Goal: Book appointment/travel/reservation

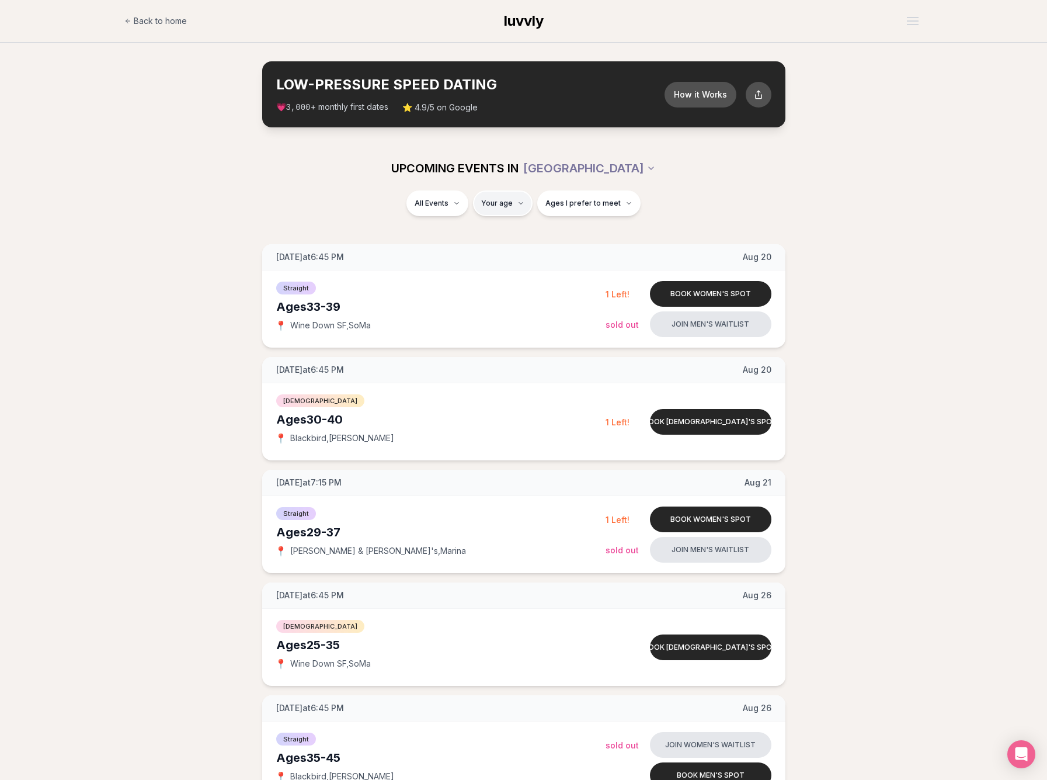
type input "**"
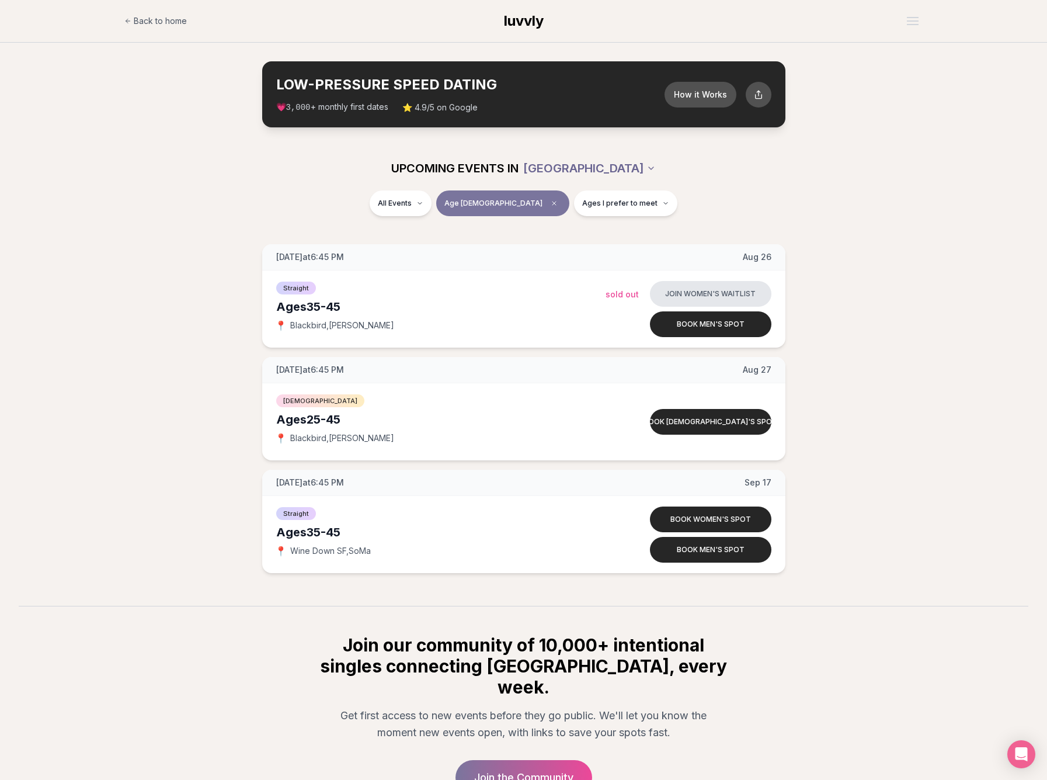
click at [621, 164] on html "Back to home luvvly LOW-PRESSURE SPEED DATING How it Works 💗 3,000 + monthly fi…" at bounding box center [523, 449] width 1047 height 898
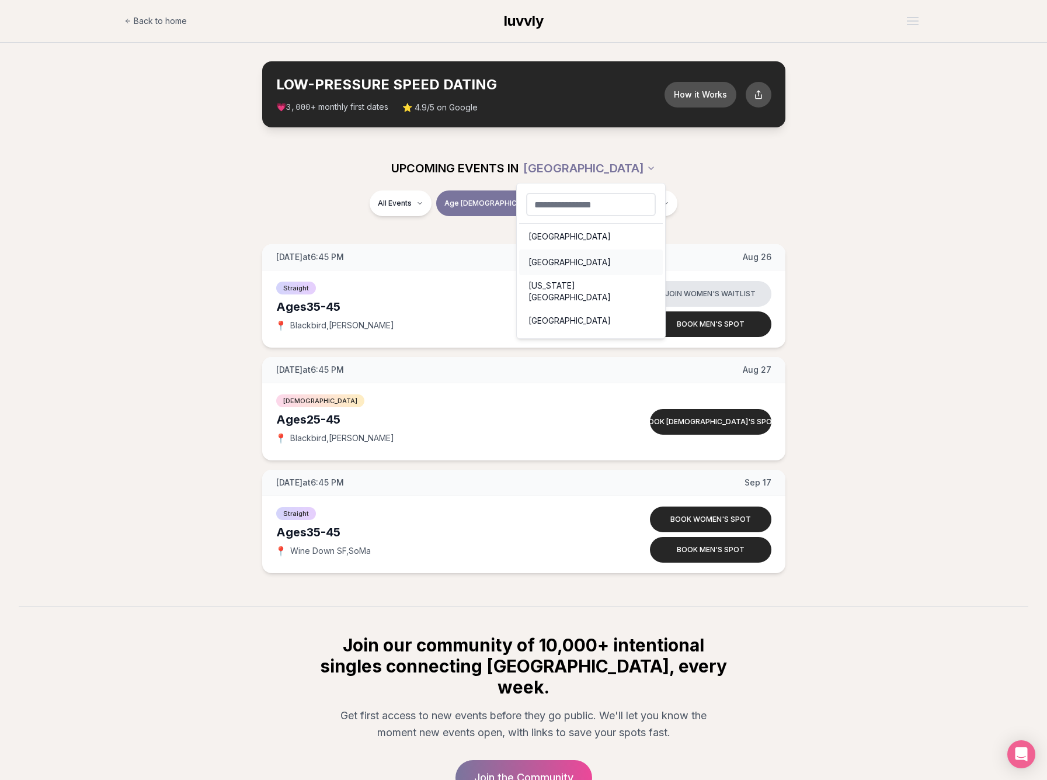
click at [555, 264] on div "[GEOGRAPHIC_DATA]" at bounding box center [591, 262] width 144 height 26
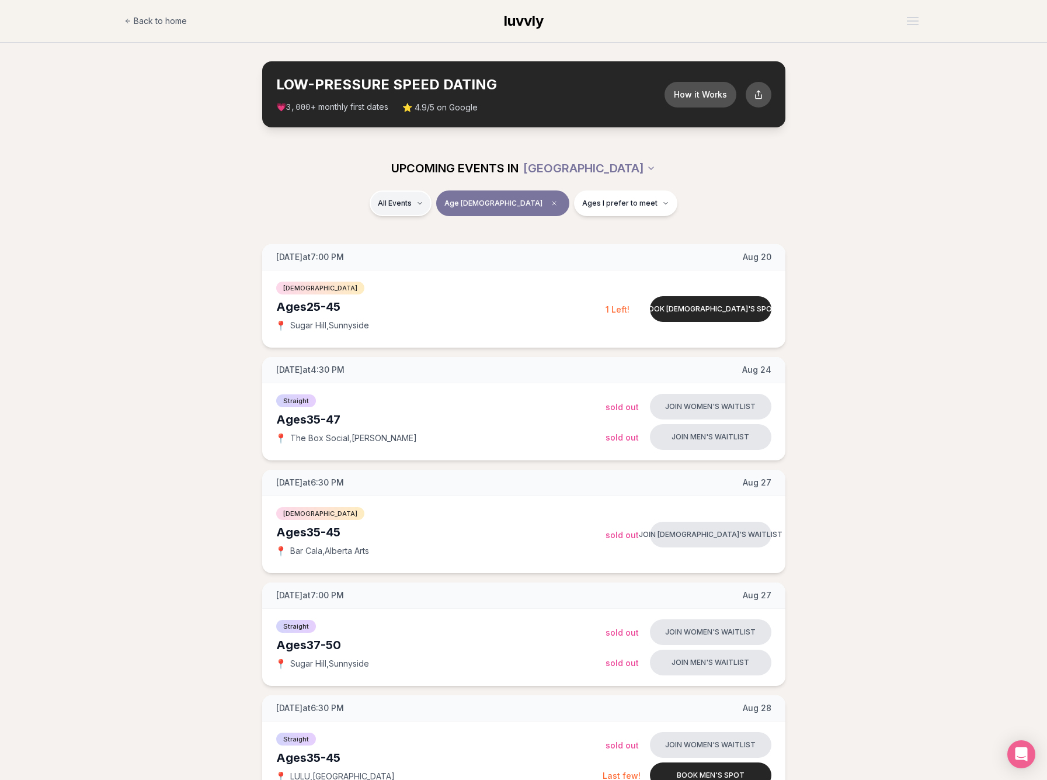
click at [429, 234] on span "Straight" at bounding box center [415, 234] width 29 height 12
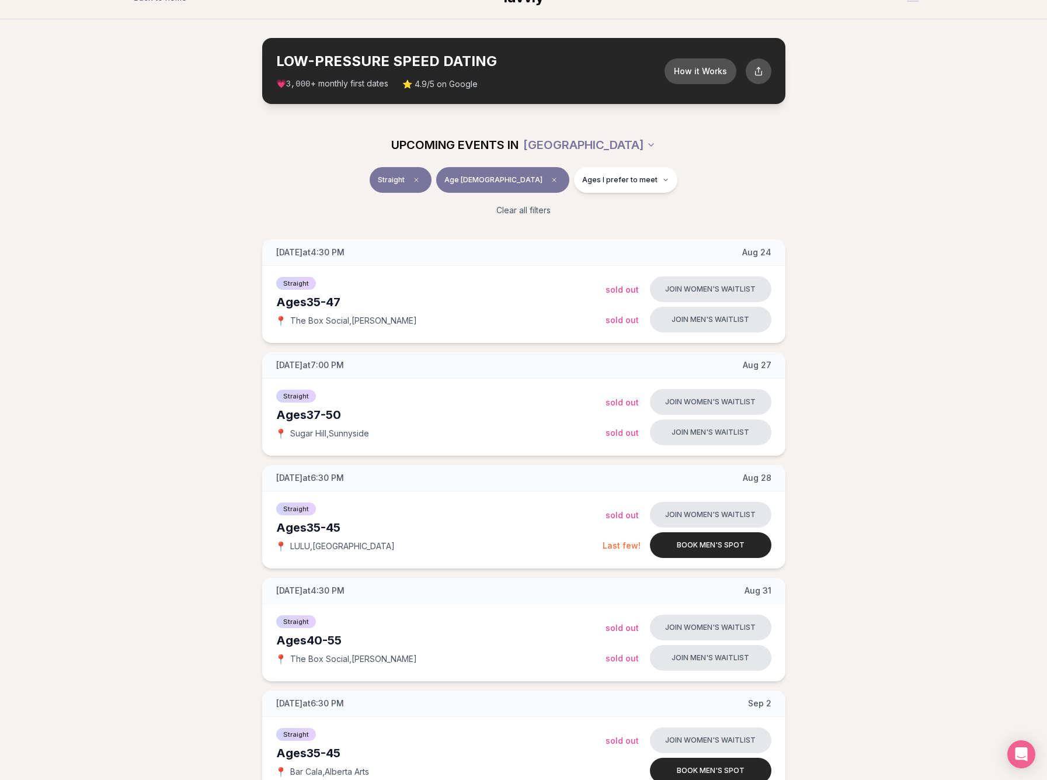
scroll to position [10, 0]
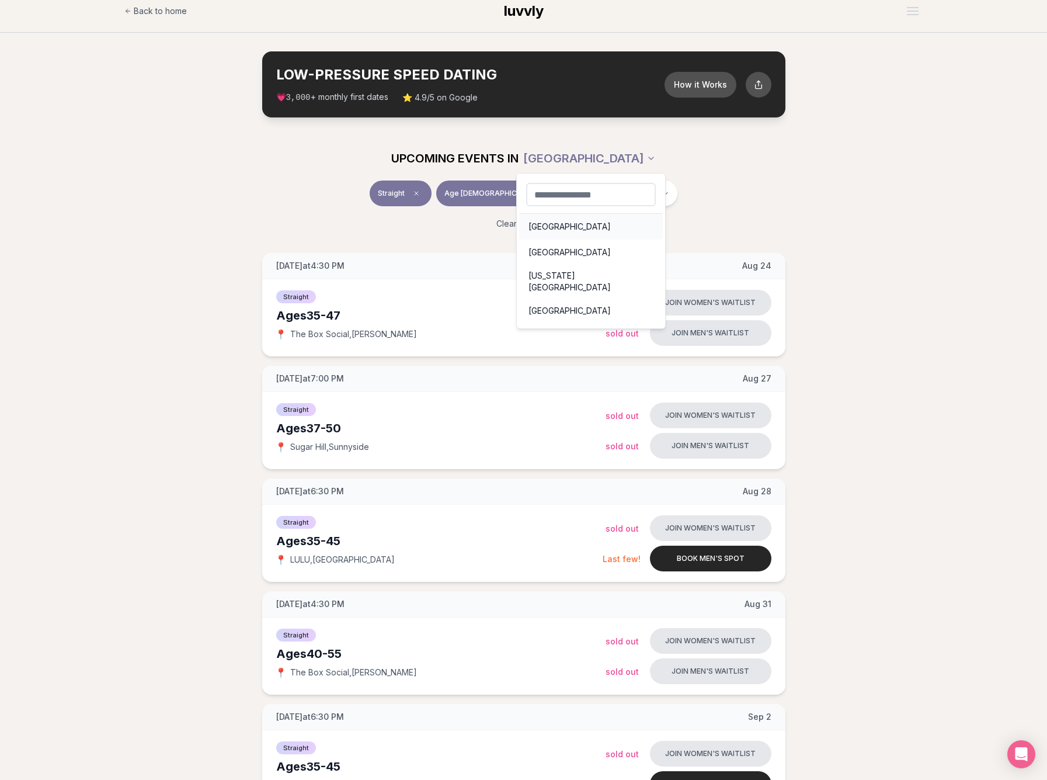
click at [555, 223] on div "[GEOGRAPHIC_DATA]" at bounding box center [591, 227] width 144 height 26
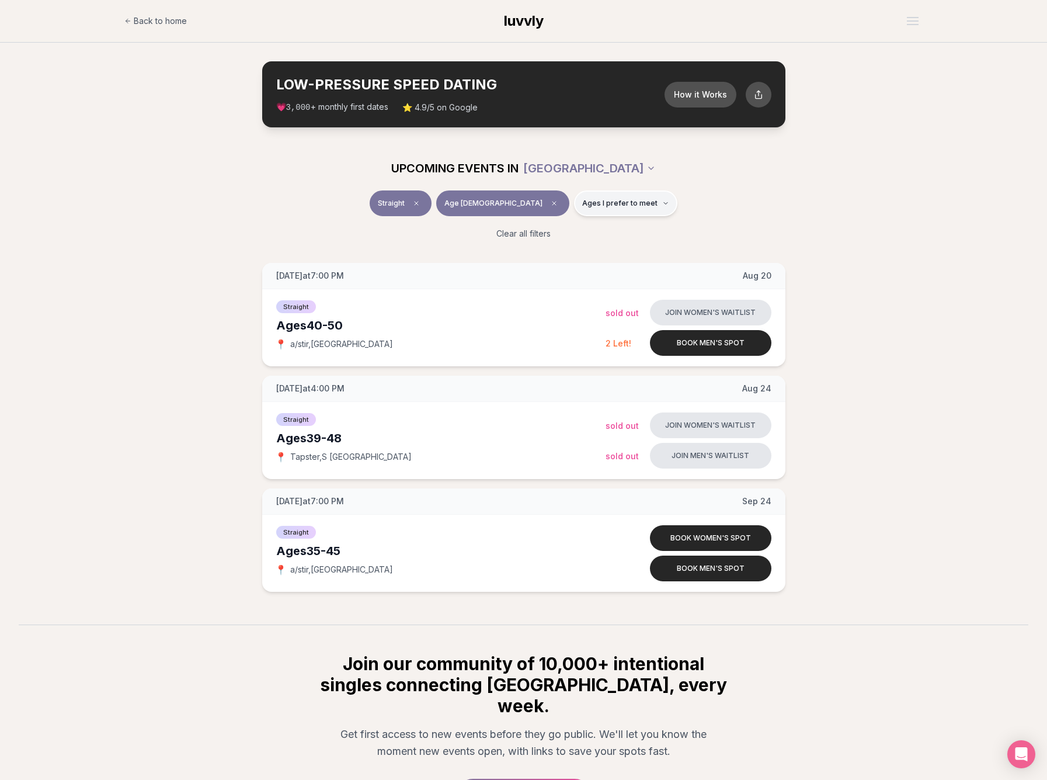
click at [617, 207] on span "Ages I prefer to meet" at bounding box center [619, 203] width 75 height 9
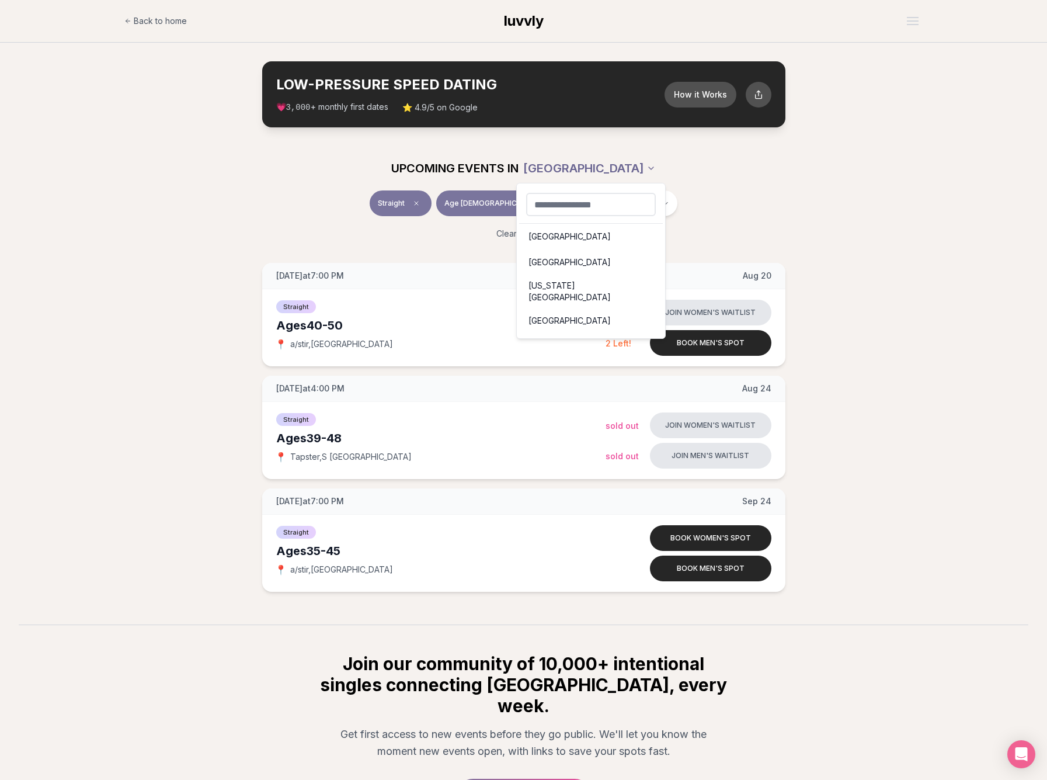
click at [600, 168] on html "Back to home luvvly LOW-PRESSURE SPEED DATING How it Works 💗 3,000 + monthly fi…" at bounding box center [523, 458] width 1047 height 916
click at [569, 286] on div "[US_STATE][GEOGRAPHIC_DATA]" at bounding box center [591, 291] width 144 height 33
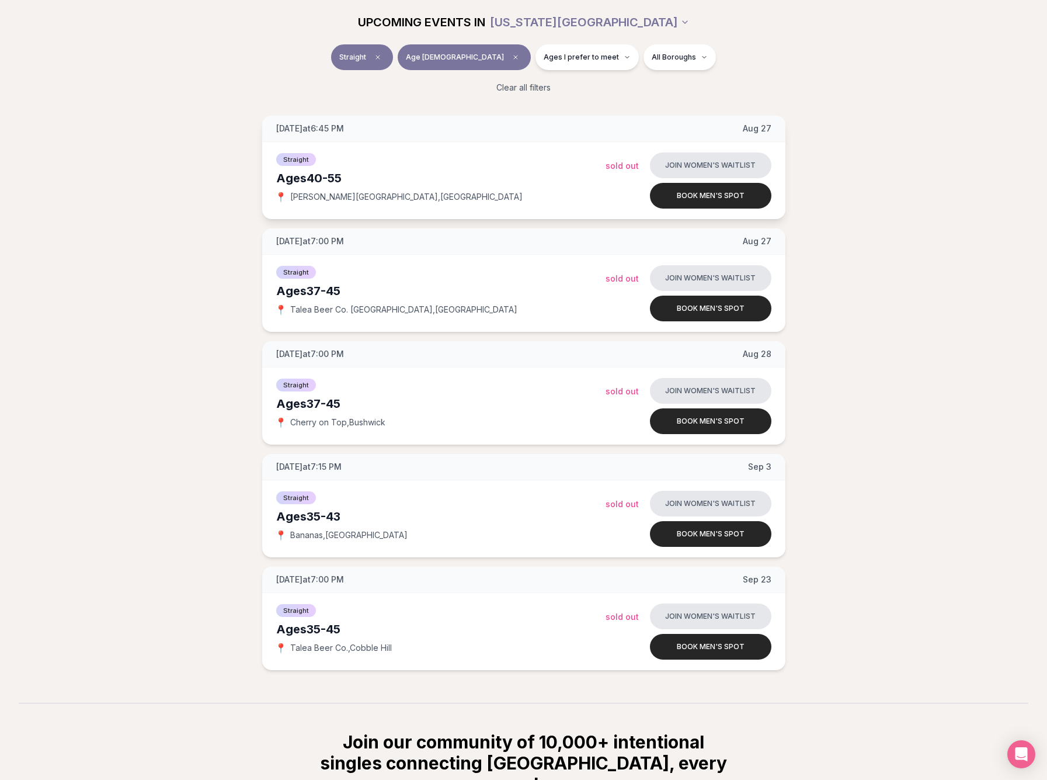
scroll to position [18, 0]
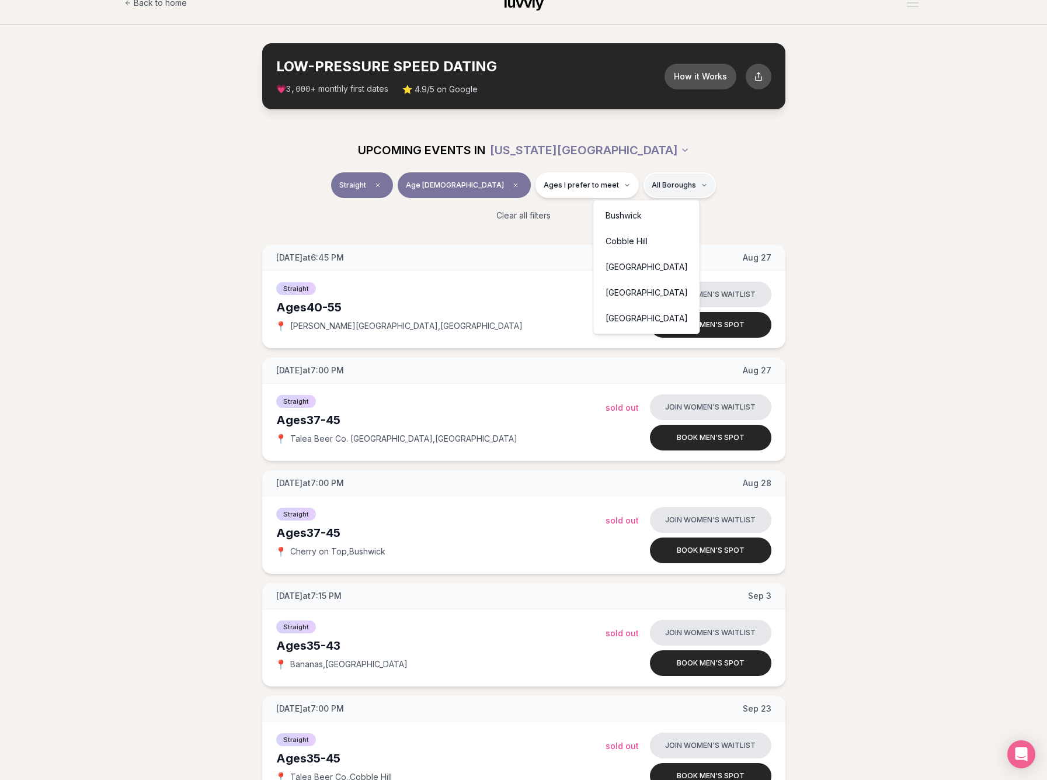
click at [655, 184] on html "Back to home luvvly LOW-PRESSURE SPEED DATING How it Works 💗 3,000 + monthly fi…" at bounding box center [523, 553] width 1047 height 1142
click at [676, 166] on html "Back to home luvvly LOW-PRESSURE SPEED DATING How it Works 💗 3,000 + monthly fi…" at bounding box center [523, 553] width 1047 height 1142
click at [651, 189] on html "Back to home luvvly LOW-PRESSURE SPEED DATING How it Works 💗 3,000 + monthly fi…" at bounding box center [523, 553] width 1047 height 1142
click at [680, 153] on html "Back to home luvvly LOW-PRESSURE SPEED DATING How it Works 💗 3,000 + monthly fi…" at bounding box center [523, 553] width 1047 height 1142
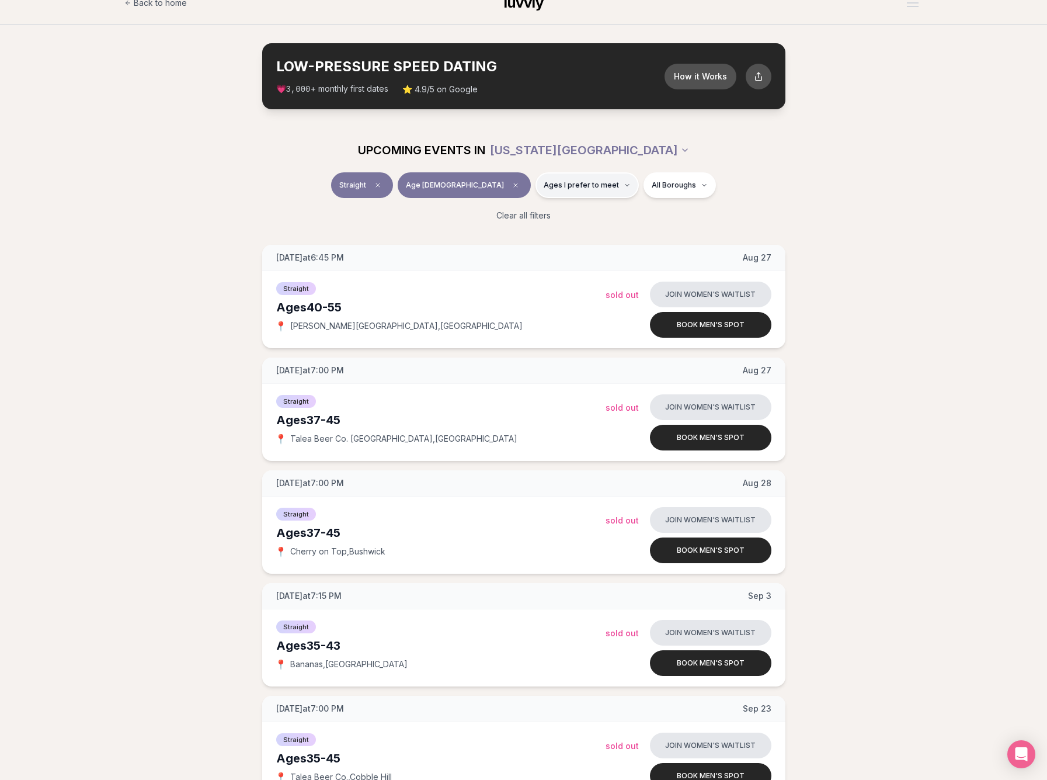
click at [569, 184] on span "Ages I prefer to meet" at bounding box center [581, 184] width 75 height 9
click at [601, 150] on html "Back to home luvvly LOW-PRESSURE SPEED DATING How it Works 💗 3,000 + monthly fi…" at bounding box center [523, 553] width 1047 height 1142
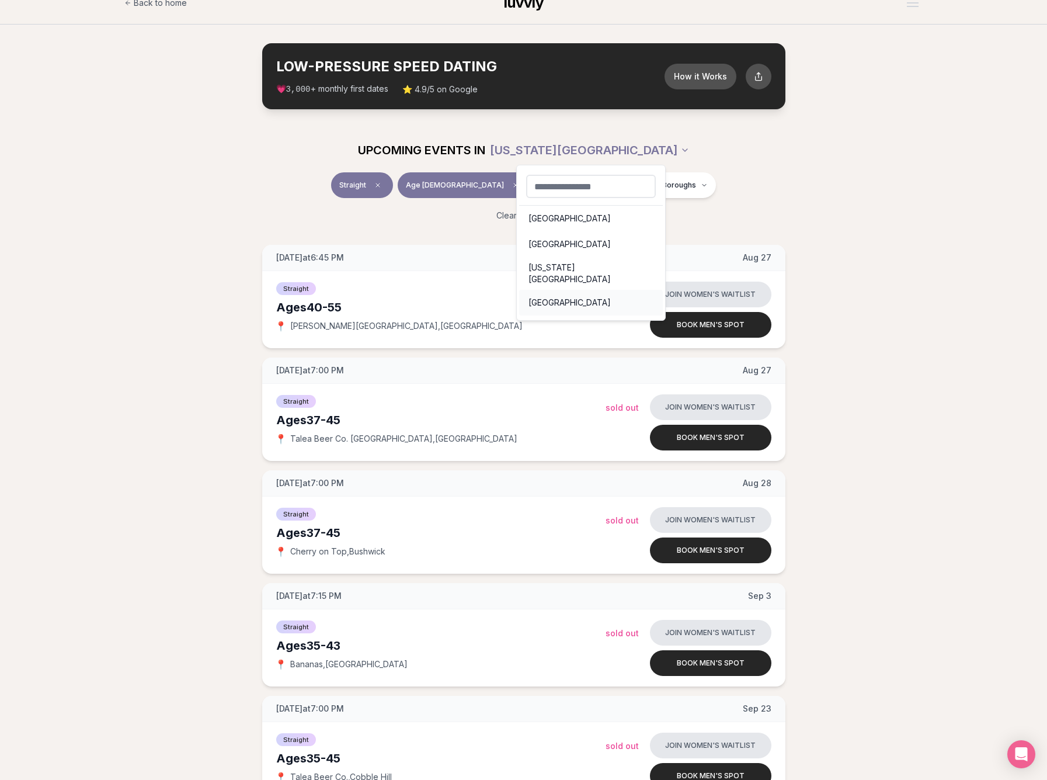
click at [582, 299] on div "[GEOGRAPHIC_DATA]" at bounding box center [591, 303] width 144 height 26
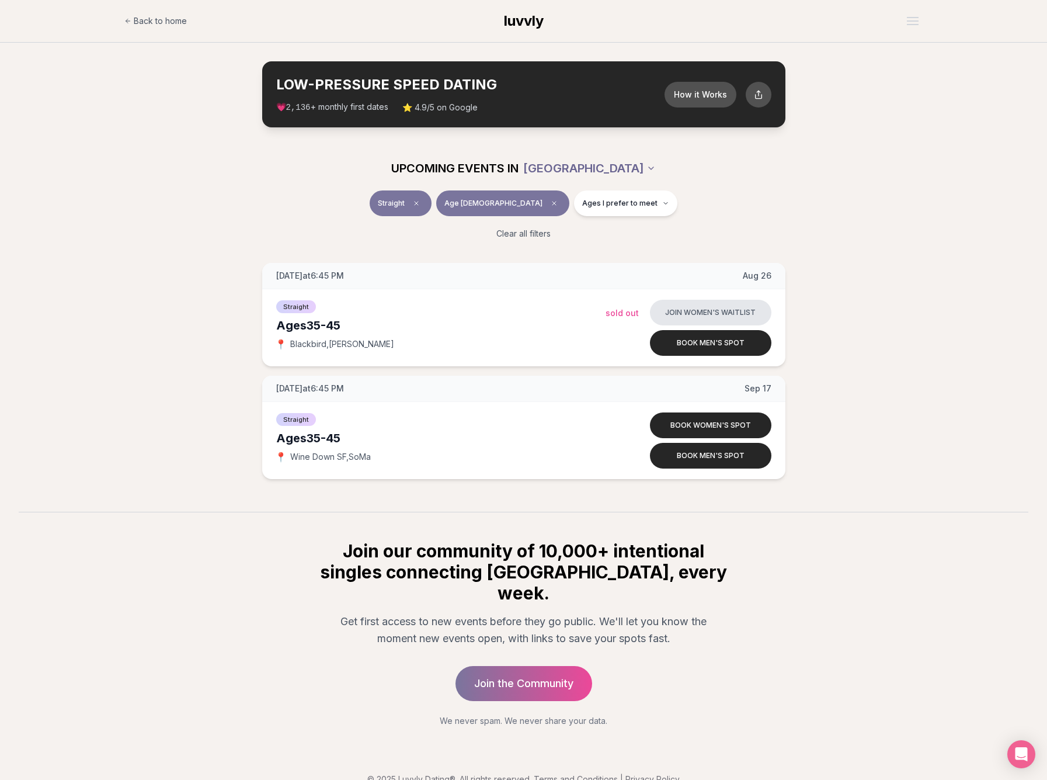
click at [611, 171] on html "Back to home luvvly LOW-PRESSURE SPEED DATING How it Works 💗 2,136 + monthly fi…" at bounding box center [523, 402] width 1047 height 804
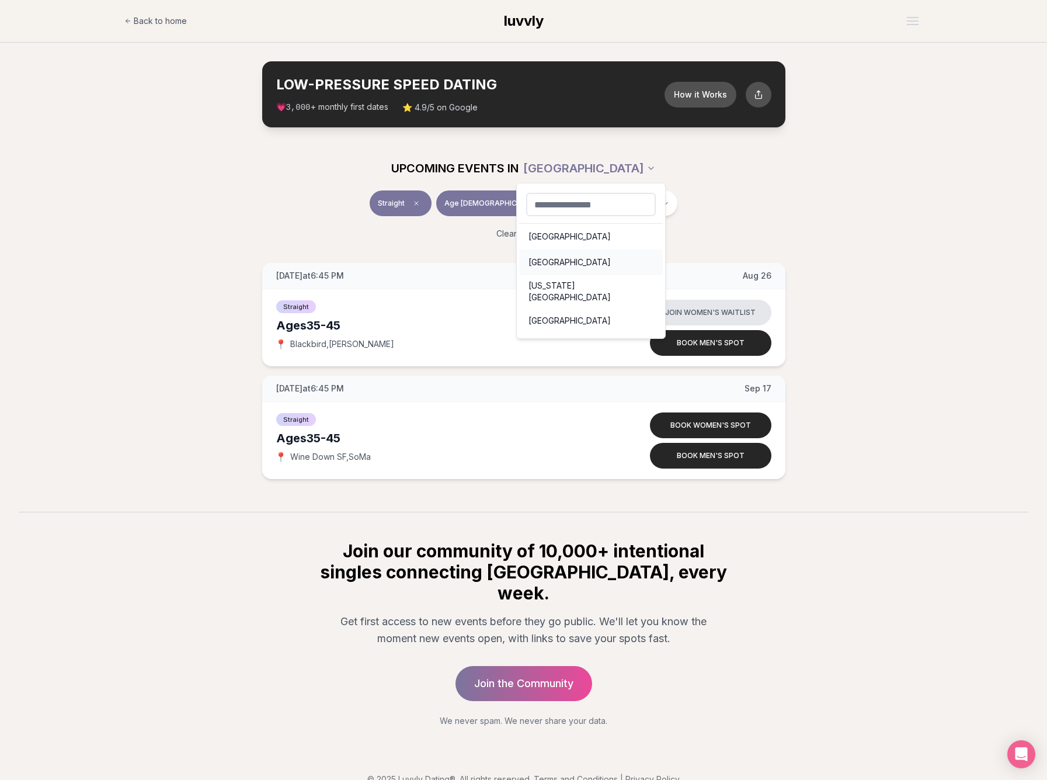
click at [585, 265] on div "[GEOGRAPHIC_DATA]" at bounding box center [591, 262] width 144 height 26
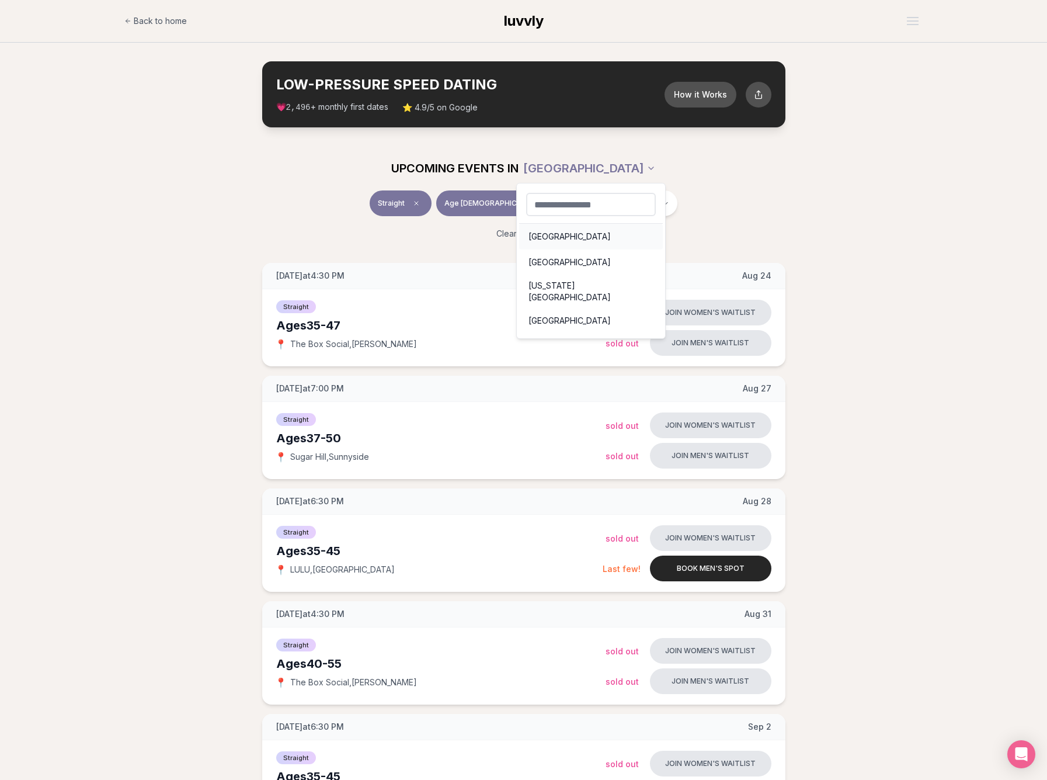
click at [582, 224] on div "[GEOGRAPHIC_DATA]" at bounding box center [591, 237] width 144 height 26
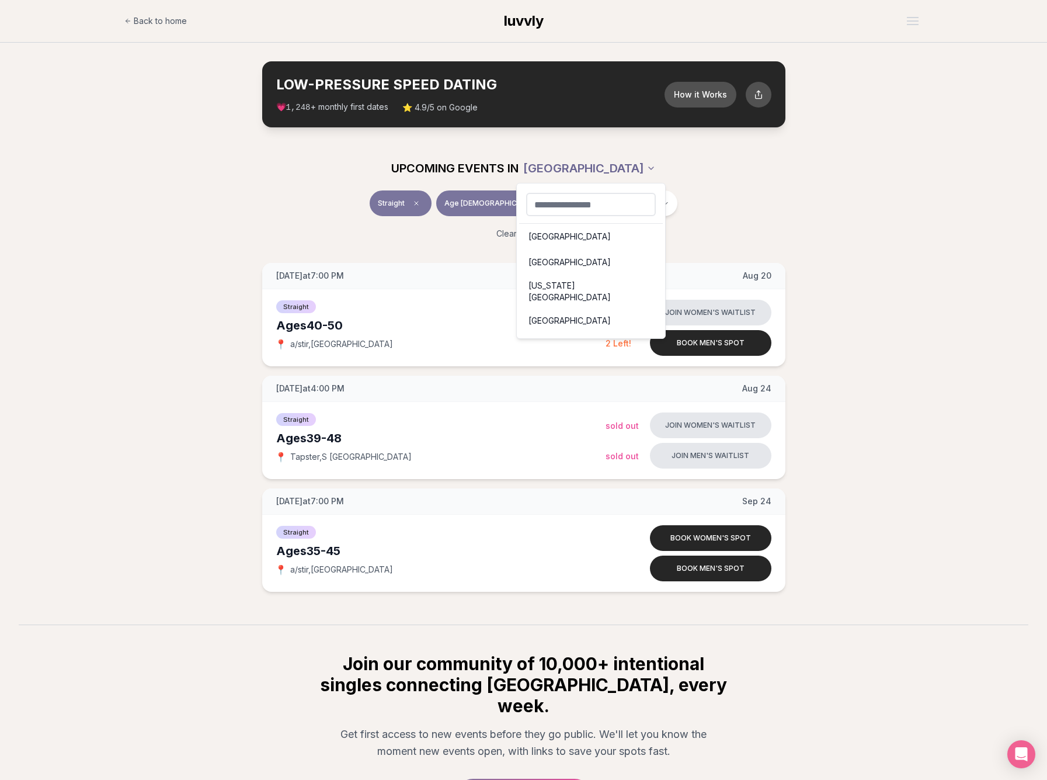
click at [589, 164] on html "Back to home luvvly LOW-PRESSURE SPEED DATING How it Works 💗 1,248 + monthly fi…" at bounding box center [523, 458] width 1047 height 916
click at [575, 287] on div "[US_STATE][GEOGRAPHIC_DATA]" at bounding box center [591, 291] width 144 height 33
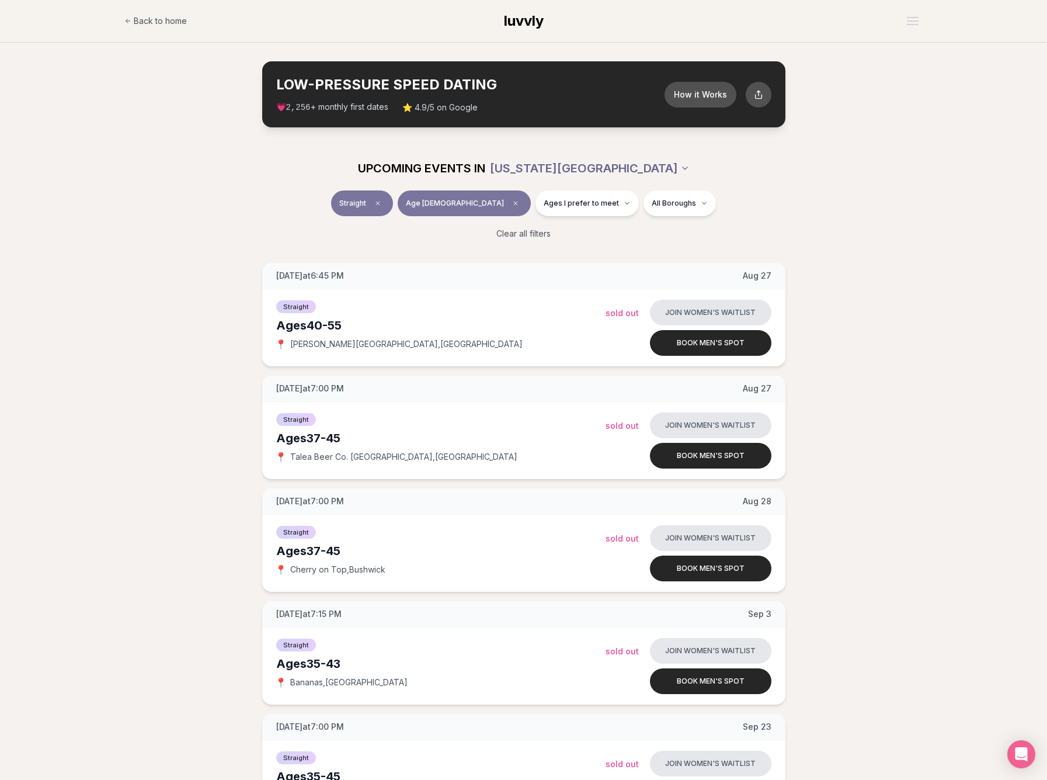
click at [579, 166] on html "Back to home luvvly LOW-PRESSURE SPEED DATING How it Works 💗 2,256 + monthly fi…" at bounding box center [523, 571] width 1047 height 1142
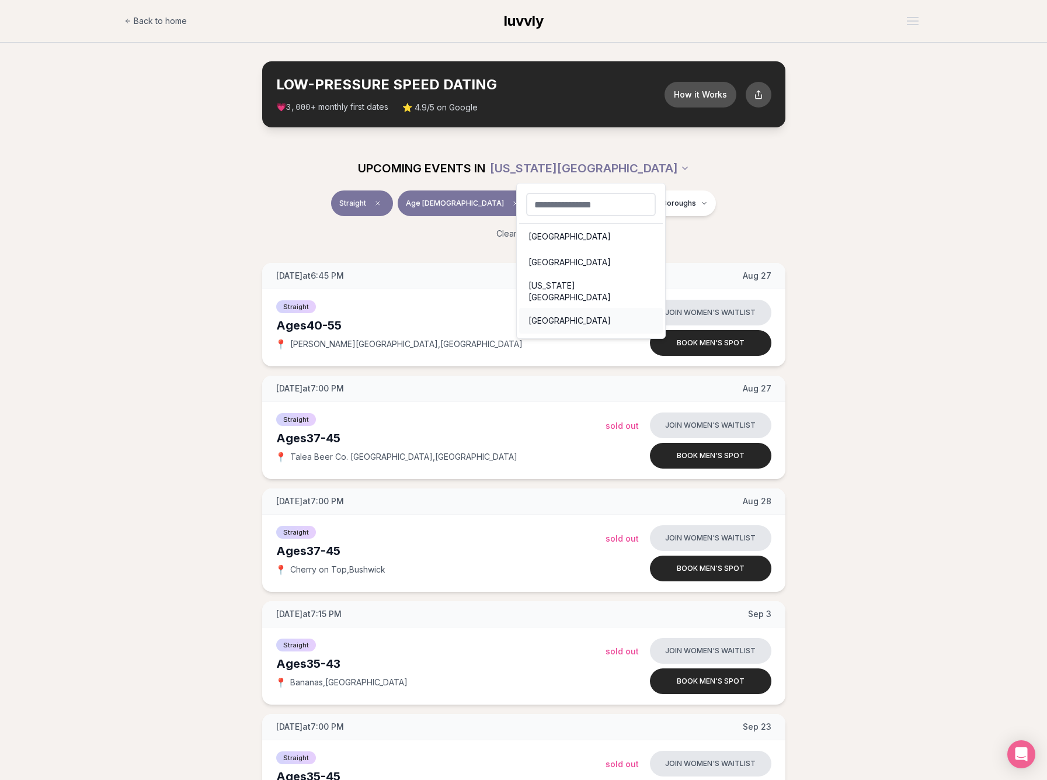
click at [563, 316] on div "[GEOGRAPHIC_DATA]" at bounding box center [591, 321] width 144 height 26
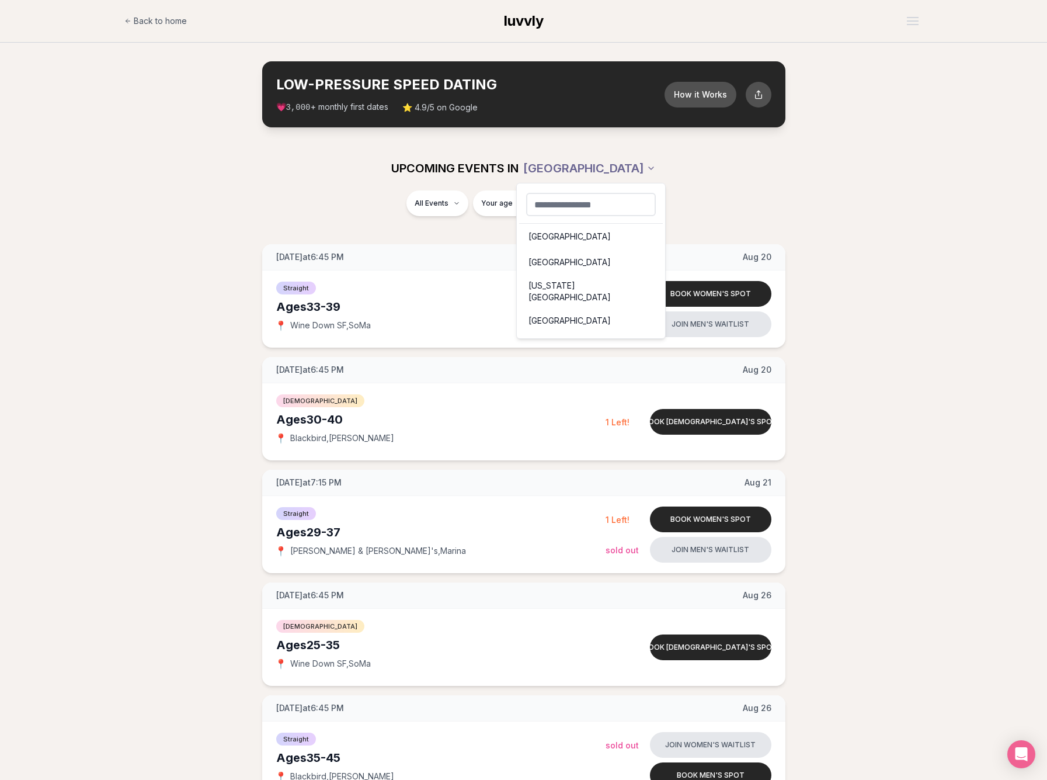
click at [557, 264] on div "[GEOGRAPHIC_DATA]" at bounding box center [591, 262] width 144 height 26
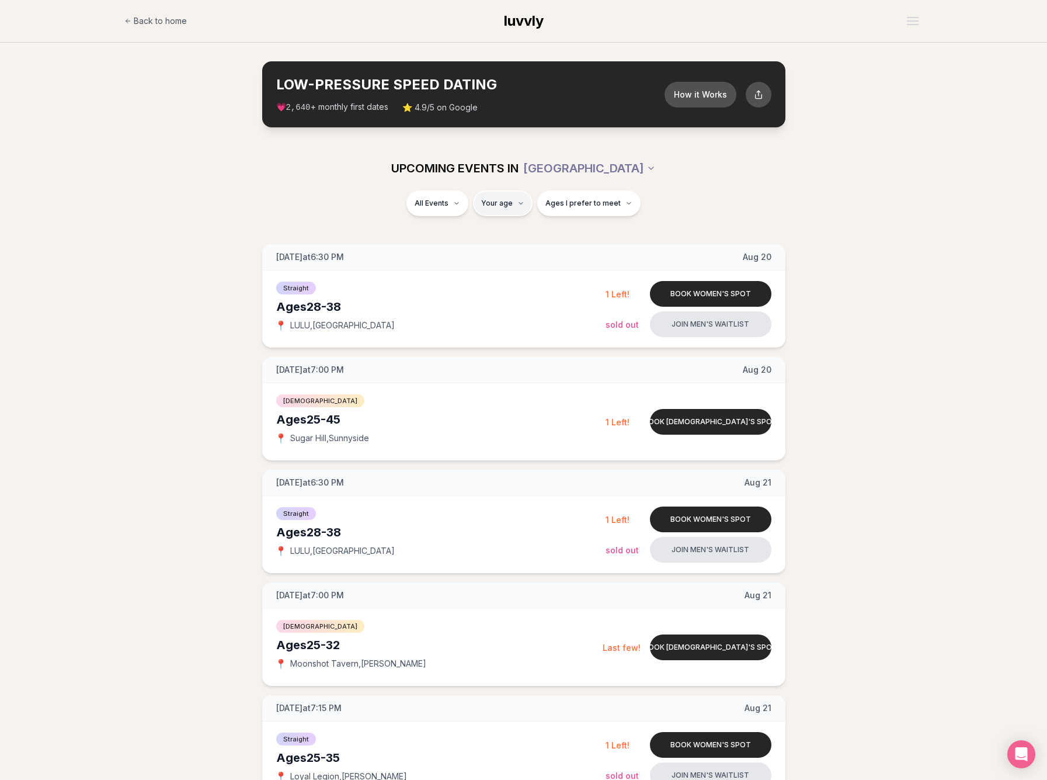
type input "**"
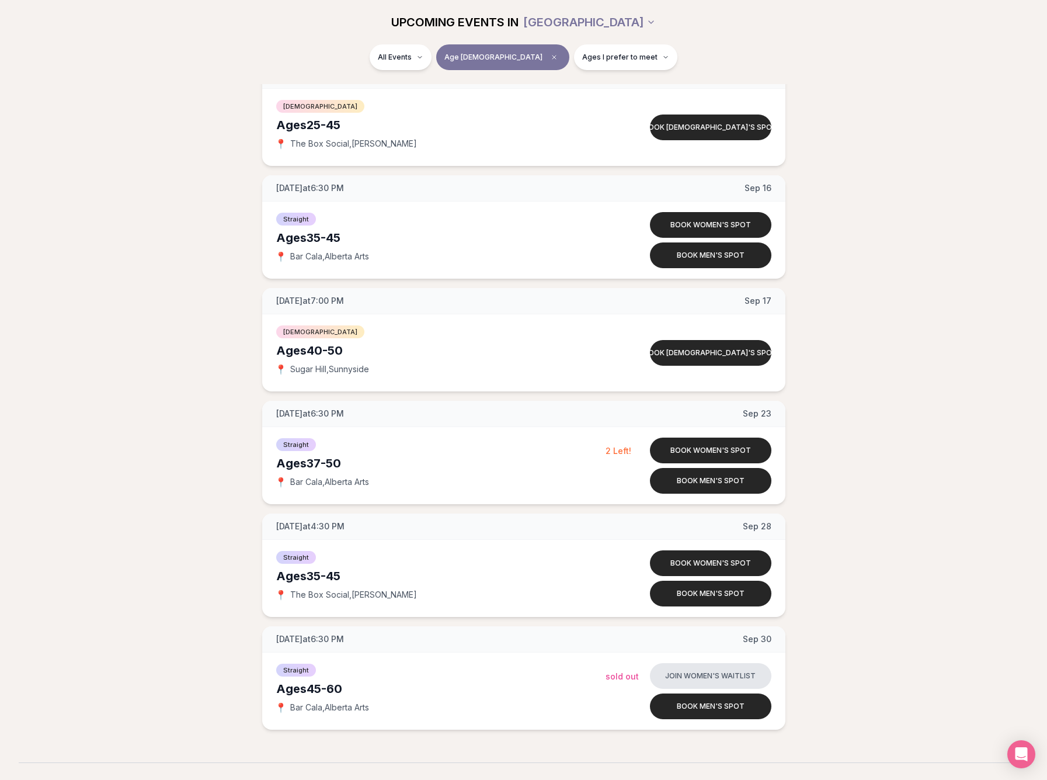
scroll to position [1354, 0]
